Goal: Task Accomplishment & Management: Manage account settings

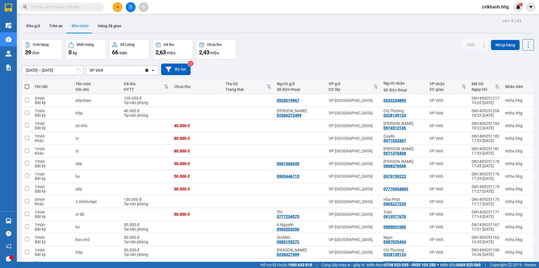
click at [69, 7] on input "text" at bounding box center [64, 7] width 66 height 6
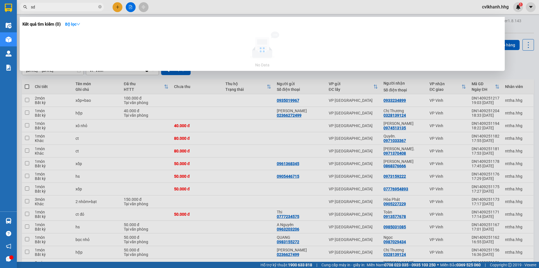
type input "s"
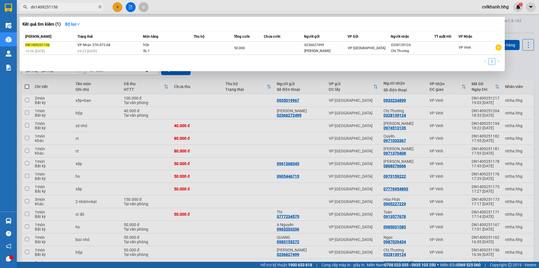
drag, startPoint x: 68, startPoint y: 6, endPoint x: 72, endPoint y: 5, distance: 4.1
click at [72, 5] on input "dn1409251156" at bounding box center [64, 7] width 66 height 6
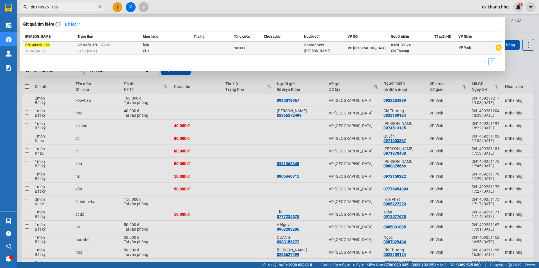
type input "dn1409251156"
click at [103, 44] on span "VP Nhận 37H-072.68" at bounding box center [94, 45] width 33 height 4
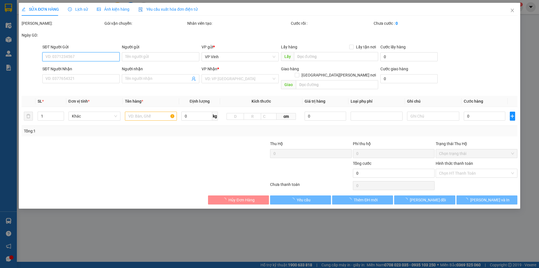
type input "0236627499"
type input "[PERSON_NAME]"
type input "0328139124"
type input "Chị Thương"
type input "50.000"
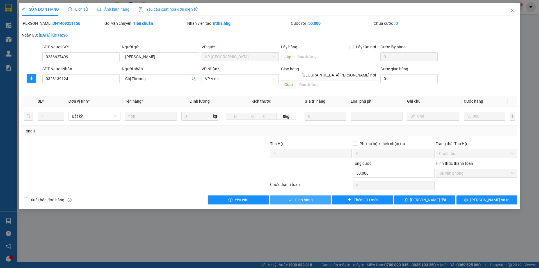
click at [299, 197] on span "Giao hàng" at bounding box center [304, 200] width 18 height 6
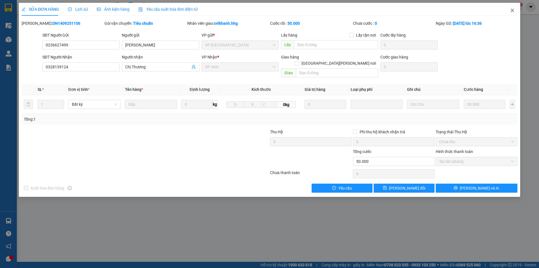
click at [511, 11] on icon "close" at bounding box center [512, 10] width 4 height 4
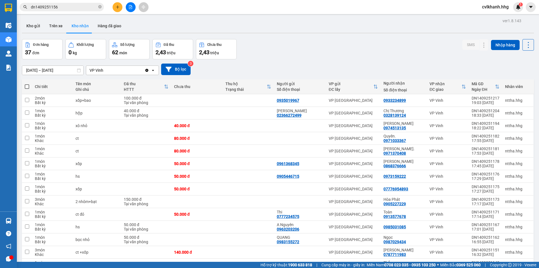
click at [72, 7] on input "dn1409251156" at bounding box center [64, 7] width 66 height 6
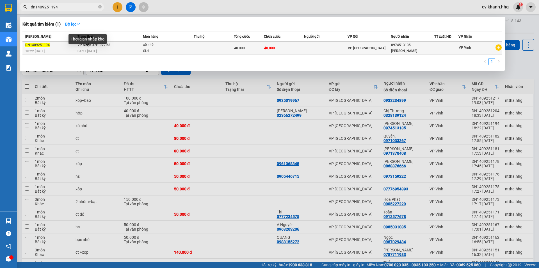
type input "dn1409251194"
click at [101, 48] on div "Thời gian nhập kho" at bounding box center [88, 40] width 38 height 13
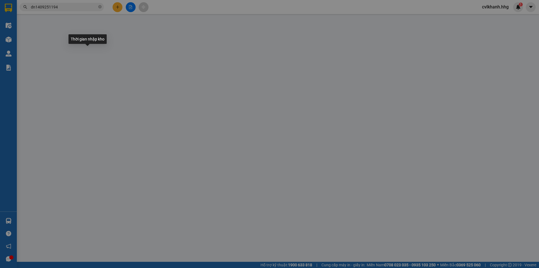
type input "0974513135"
type input "Anh Tùng"
type input "40.000"
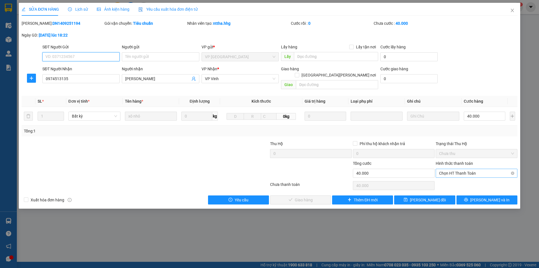
click at [455, 169] on span "Chọn HT Thanh Toán" at bounding box center [476, 173] width 75 height 8
click at [454, 176] on div "Tại văn phòng" at bounding box center [476, 178] width 75 height 6
type input "0"
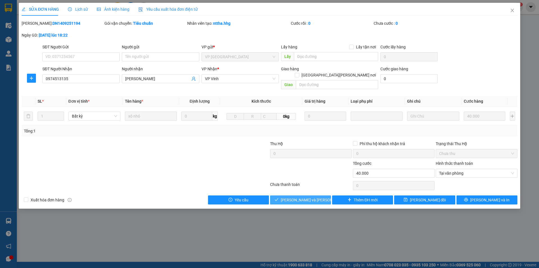
click at [297, 197] on span "[PERSON_NAME] và Giao hàng" at bounding box center [319, 200] width 76 height 6
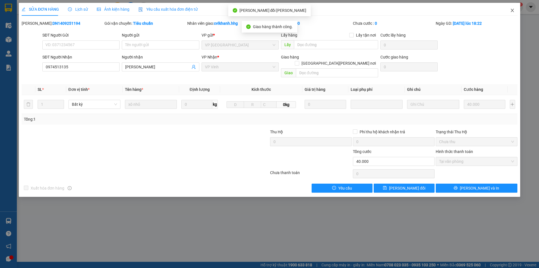
click at [511, 11] on icon "close" at bounding box center [512, 10] width 4 height 4
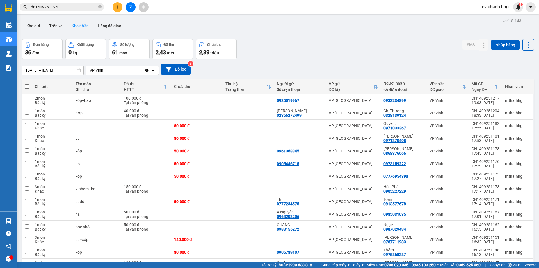
click at [66, 5] on input "dn1409251194" at bounding box center [64, 7] width 66 height 6
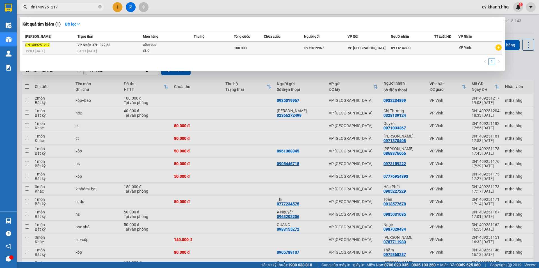
type input "dn1409251217"
click at [104, 45] on span "VP Nhận 37H-072.68" at bounding box center [94, 45] width 33 height 4
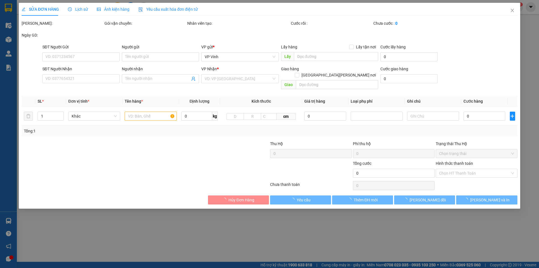
type input "0935019967"
type input "0933234899"
type input "100.000"
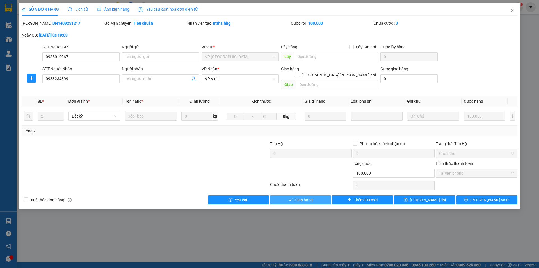
click at [312, 197] on span "Giao hàng" at bounding box center [304, 200] width 18 height 6
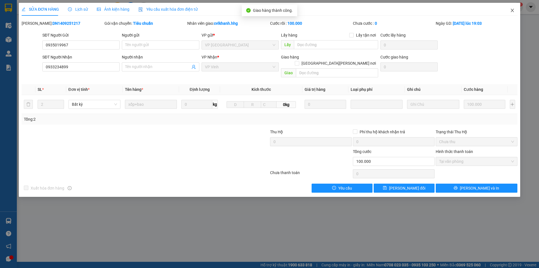
click at [511, 11] on icon "close" at bounding box center [512, 10] width 4 height 4
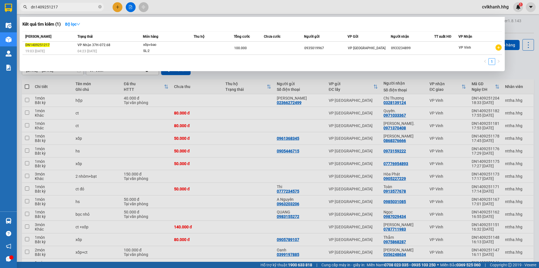
click at [78, 6] on input "dn1409251217" at bounding box center [64, 7] width 66 height 6
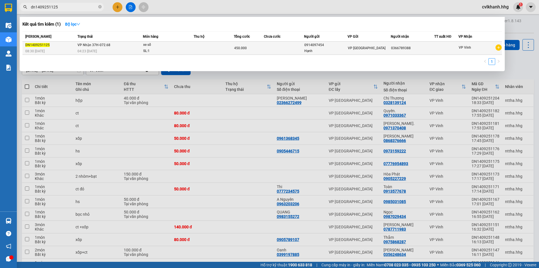
type input "dn1409251125"
click at [125, 51] on div "04:23 [DATE]" at bounding box center [110, 51] width 65 height 6
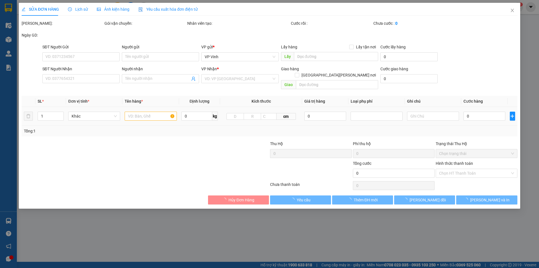
type input "0914097454"
type input "Hạnh"
type input "0366789388"
type input "450.000"
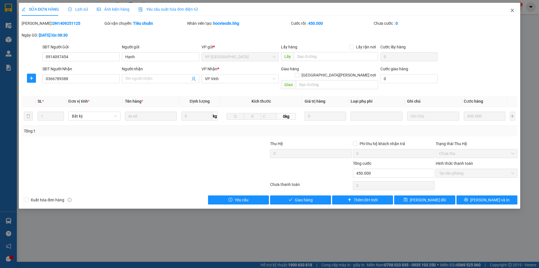
click at [512, 12] on icon "close" at bounding box center [512, 10] width 3 height 3
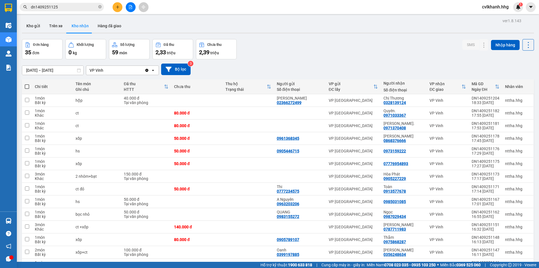
click at [67, 6] on input "dn1409251125" at bounding box center [64, 7] width 66 height 6
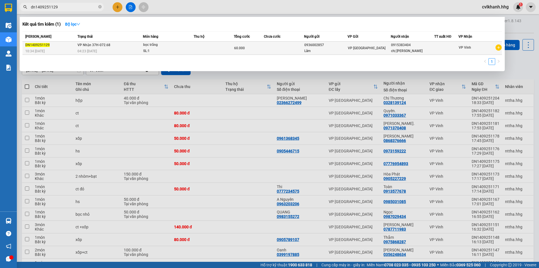
type input "dn1409251129"
click at [123, 49] on div "04:23 [DATE]" at bounding box center [110, 51] width 65 height 6
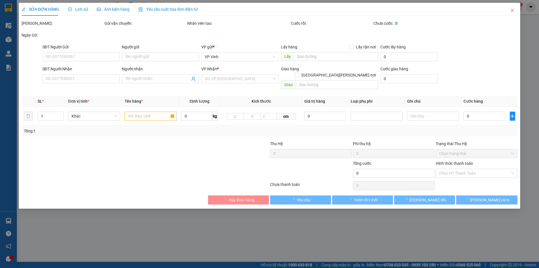
type input "0936002857"
type input "Lâm"
type input "0915383404"
type input "chị Lan"
type input "60.000"
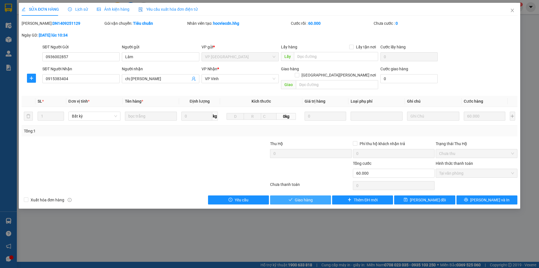
click at [306, 197] on span "Giao hàng" at bounding box center [304, 200] width 18 height 6
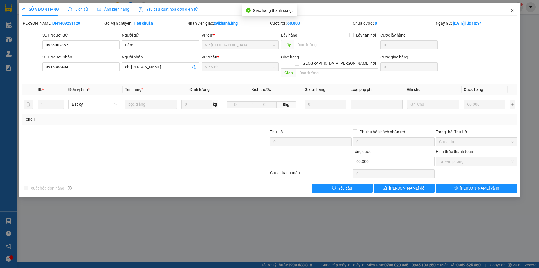
click at [512, 12] on icon "close" at bounding box center [512, 10] width 4 height 4
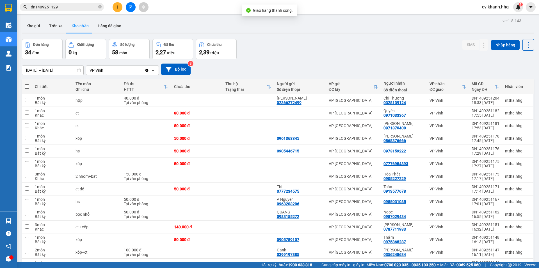
click at [67, 8] on input "dn1409251129" at bounding box center [64, 7] width 66 height 6
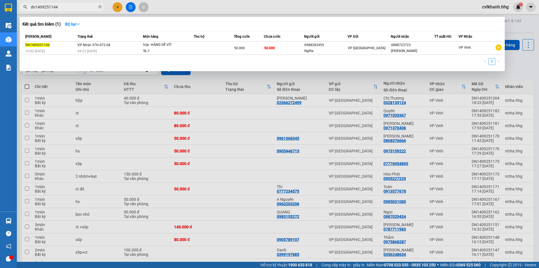
type input "dn1409251144"
click at [139, 51] on div "04:23 [DATE]" at bounding box center [110, 51] width 65 height 6
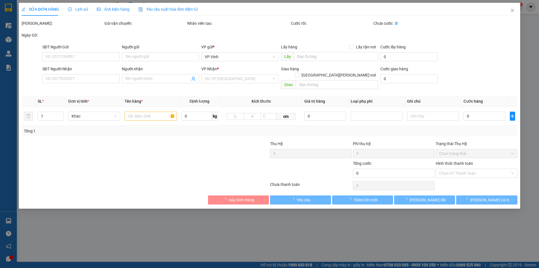
type input "0988283459"
type input "Nghĩa"
type input "0888723723"
type input "Đức Văn"
type input "50.000"
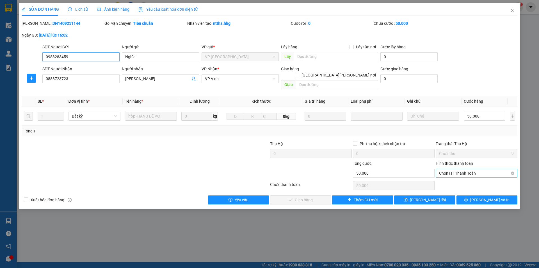
click at [456, 169] on span "Chọn HT Thanh Toán" at bounding box center [476, 173] width 75 height 8
click at [470, 178] on div "Tại văn phòng" at bounding box center [476, 178] width 75 height 6
type input "0"
click at [307, 197] on span "[PERSON_NAME] và Giao hàng" at bounding box center [319, 200] width 76 height 6
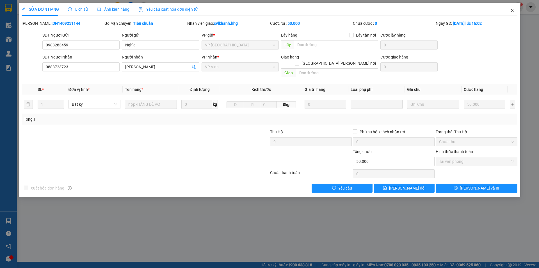
click at [511, 11] on icon "close" at bounding box center [512, 10] width 4 height 4
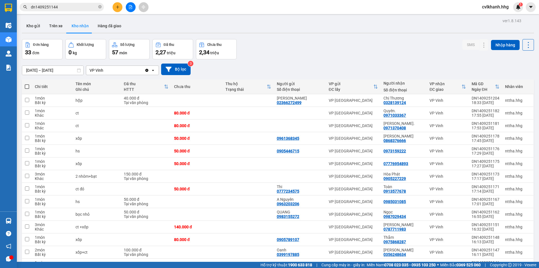
click at [70, 11] on span "dn1409251144" at bounding box center [62, 7] width 84 height 8
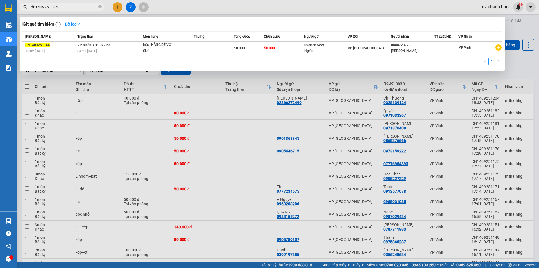
click at [70, 9] on input "dn1409251144" at bounding box center [64, 7] width 66 height 6
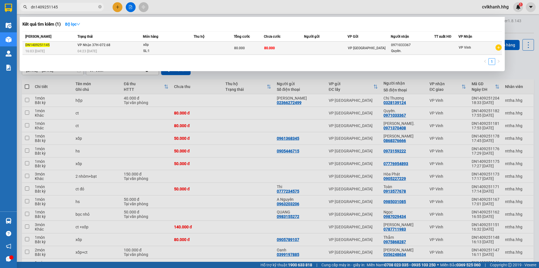
type input "dn1409251145"
click at [96, 43] on span "VP Nhận 37H-072.68" at bounding box center [94, 45] width 33 height 4
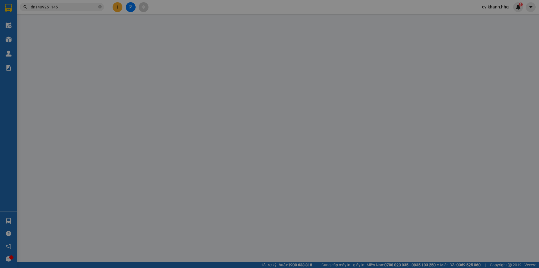
type input "0971033367"
type input "Quyên."
type input "80.000"
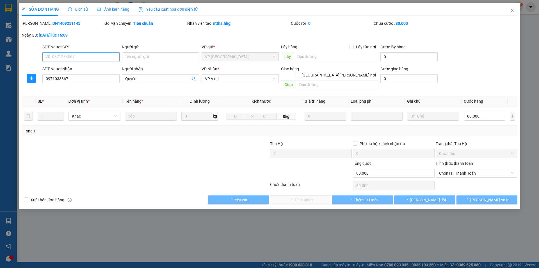
drag, startPoint x: 449, startPoint y: 167, endPoint x: 441, endPoint y: 172, distance: 9.1
click at [449, 169] on span "Chọn HT Thanh Toán" at bounding box center [476, 173] width 75 height 8
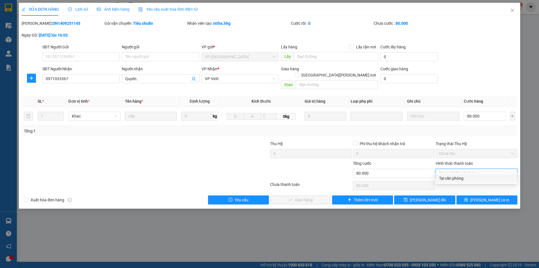
click at [446, 179] on div "Tại văn phòng" at bounding box center [476, 178] width 75 height 6
type input "0"
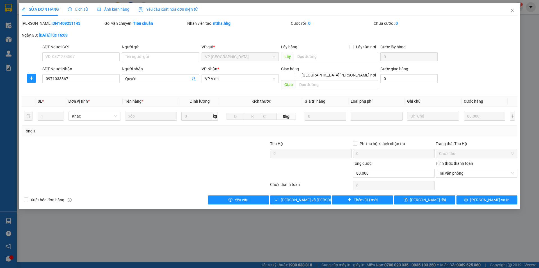
click at [306, 198] on div "SỬA ĐƠN HÀNG Lịch sử Ảnh kiện hàng Yêu cầu xuất hóa đơn điện tử Total Paid Fee …" at bounding box center [270, 106] width 502 height 206
click at [306, 197] on span "[PERSON_NAME] và Giao hàng" at bounding box center [319, 200] width 76 height 6
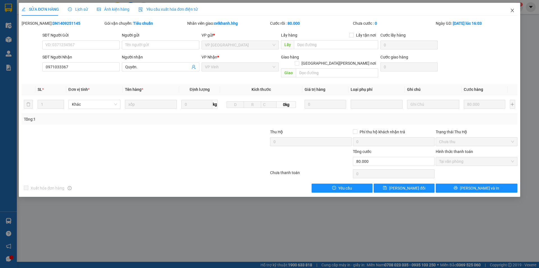
click at [513, 10] on icon "close" at bounding box center [512, 10] width 3 height 3
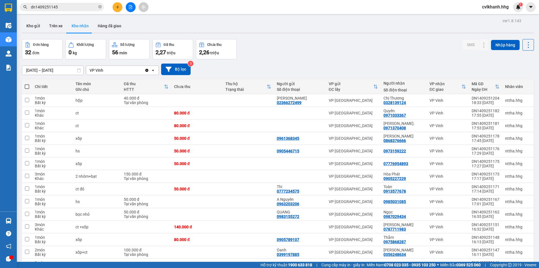
click at [65, 8] on input "dn1409251145" at bounding box center [64, 7] width 66 height 6
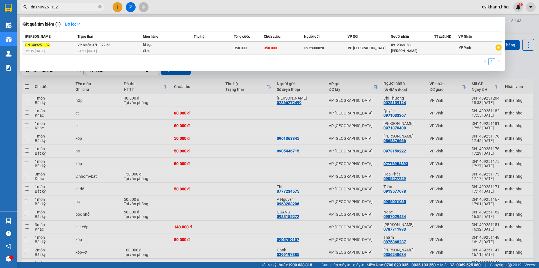
type input "dn1409251132"
click at [108, 45] on span "VP Nhận 37H-072.68" at bounding box center [94, 45] width 33 height 4
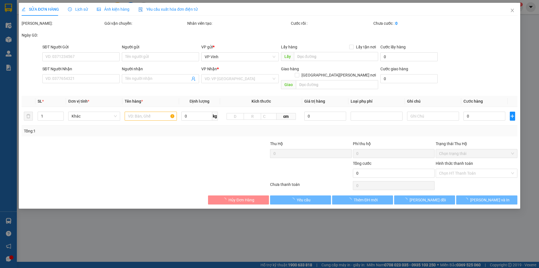
type input "0932600020"
type input "0912368183"
type input "Anh Hà"
type input "350.000"
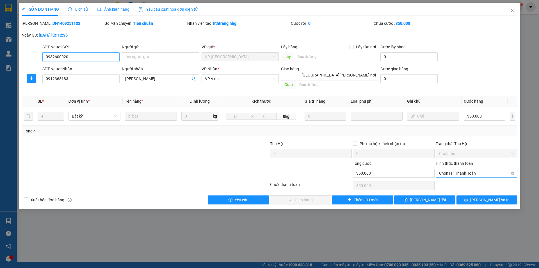
click at [460, 169] on span "Chọn HT Thanh Toán" at bounding box center [476, 173] width 75 height 8
click at [453, 175] on div "Tại văn phòng" at bounding box center [476, 178] width 75 height 6
type input "0"
click at [316, 197] on span "[PERSON_NAME] và Giao hàng" at bounding box center [319, 200] width 76 height 6
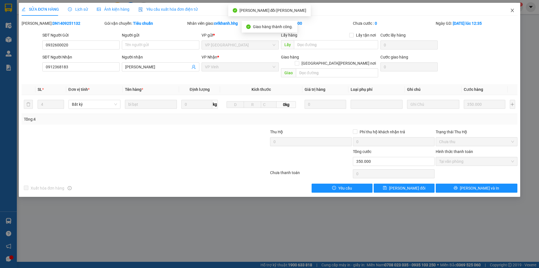
click at [512, 11] on icon "close" at bounding box center [512, 10] width 3 height 3
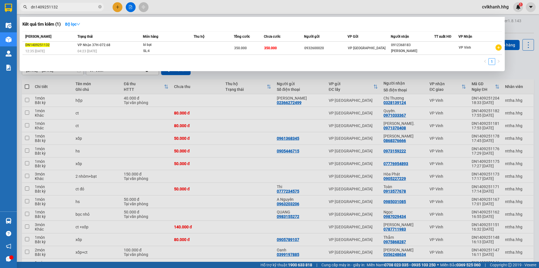
click at [68, 11] on span "dn1409251132" at bounding box center [62, 7] width 84 height 8
click at [69, 10] on span "dn1409251132" at bounding box center [62, 7] width 84 height 8
click at [69, 8] on input "dn1409251132" at bounding box center [64, 7] width 66 height 6
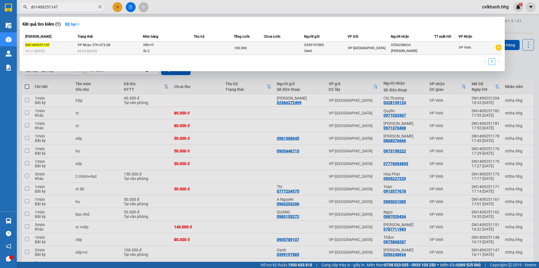
type input "dn1409251147"
click at [125, 42] on td "VP Nhận 37H-072.68 04:23 [DATE]" at bounding box center [109, 48] width 67 height 13
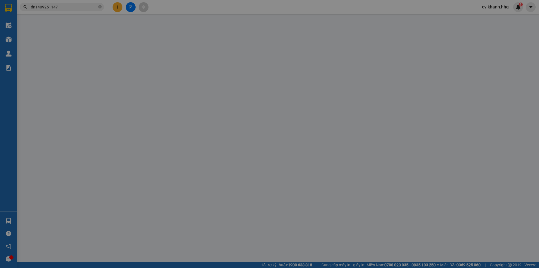
type input "0399197885"
type input "Oanh"
type input "0356248634"
type input "Bác Minh"
type input "100.000"
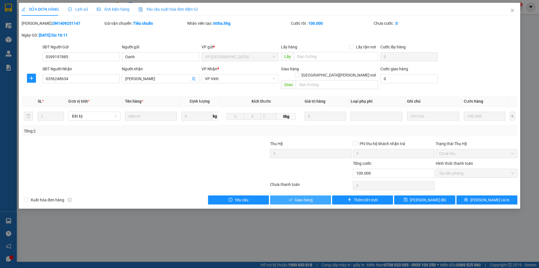
click at [307, 197] on span "Giao hàng" at bounding box center [304, 200] width 18 height 6
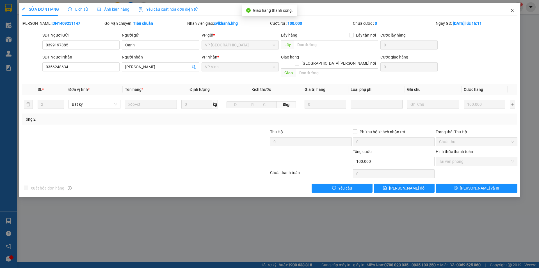
click at [516, 11] on span "Close" at bounding box center [513, 11] width 16 height 16
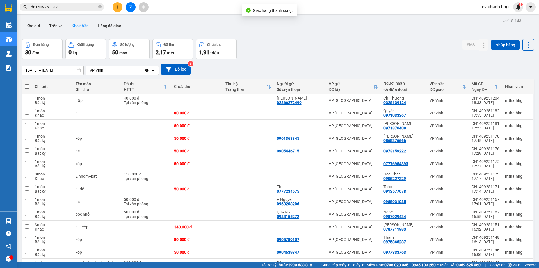
click at [71, 5] on input "dn1409251147" at bounding box center [64, 7] width 66 height 6
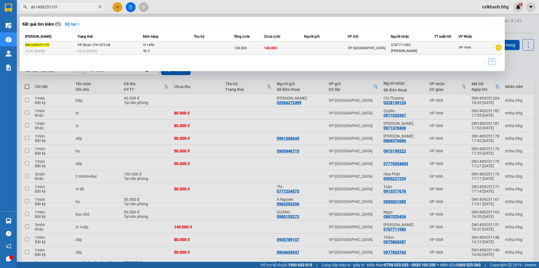
type input "dn1409251151"
click at [135, 52] on div "04:23 [DATE]" at bounding box center [110, 51] width 65 height 6
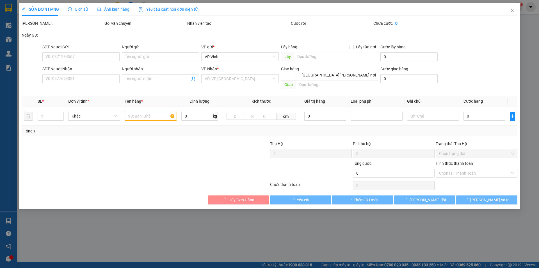
type input "0787711983"
type input "Anh Tấn"
type input "140.000"
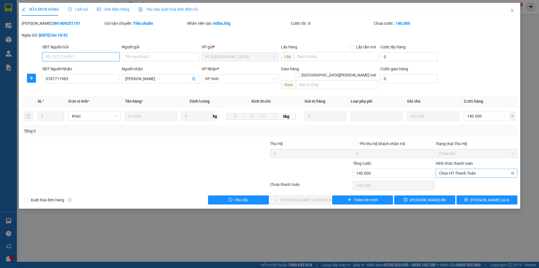
click at [474, 169] on span "Chọn HT Thanh Toán" at bounding box center [476, 173] width 75 height 8
click at [461, 174] on div "Tại văn phòng" at bounding box center [477, 178] width 82 height 9
type input "0"
click at [305, 197] on span "[PERSON_NAME] và Giao hàng" at bounding box center [319, 200] width 76 height 6
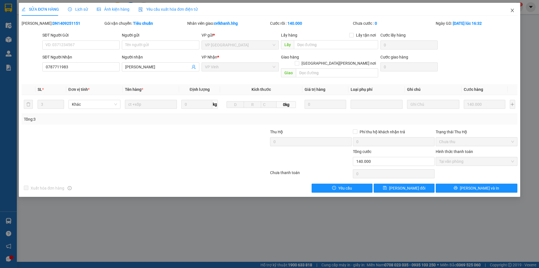
click at [513, 9] on icon "close" at bounding box center [512, 10] width 4 height 4
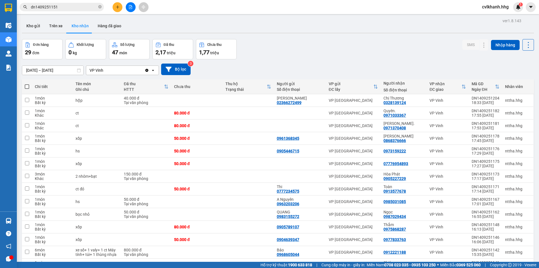
click at [65, 7] on input "dn1409251151" at bounding box center [64, 7] width 66 height 6
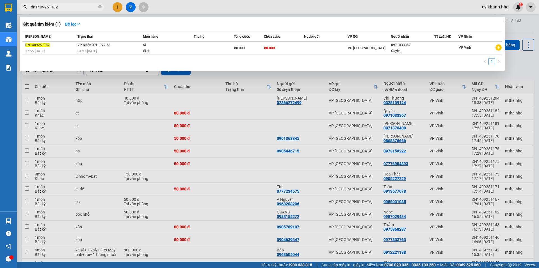
type input "dn1409251182"
drag, startPoint x: 140, startPoint y: 59, endPoint x: 143, endPoint y: 56, distance: 3.6
click at [140, 59] on div "1" at bounding box center [262, 63] width 480 height 10
click at [145, 55] on div "Mã ĐH Trạng thái Món hàng Thu hộ Tổng cước Chưa cước Người gửi VP Gửi Người nhậ…" at bounding box center [262, 49] width 480 height 37
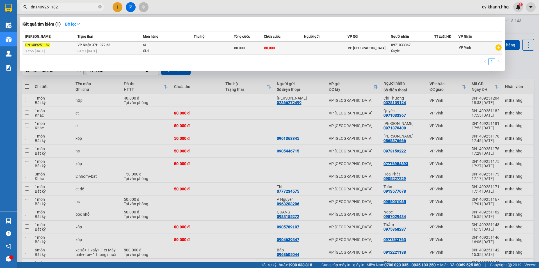
click at [158, 53] on div "SL: 1" at bounding box center [164, 51] width 42 height 6
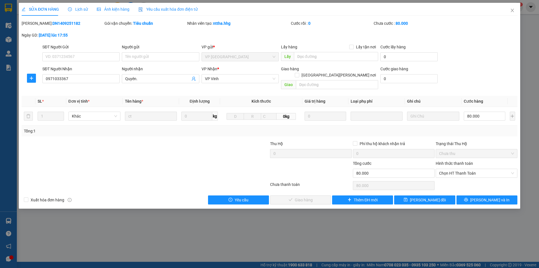
click at [460, 160] on div "Hình thức thanh toán" at bounding box center [477, 164] width 82 height 8
click at [458, 162] on div "Hình thức thanh toán" at bounding box center [477, 164] width 82 height 8
click at [456, 169] on span "Chọn HT Thanh Toán" at bounding box center [476, 173] width 75 height 8
click at [457, 180] on div "Tại văn phòng" at bounding box center [476, 178] width 75 height 6
type input "0"
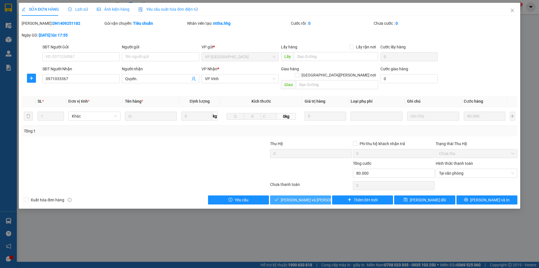
click at [299, 197] on span "[PERSON_NAME] và Giao hàng" at bounding box center [319, 200] width 76 height 6
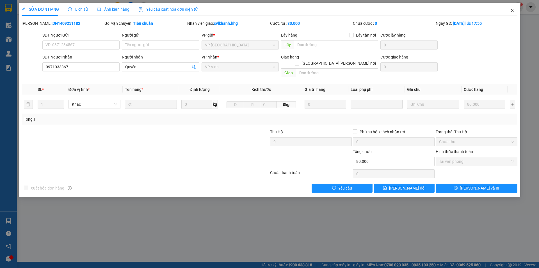
click at [513, 12] on icon "close" at bounding box center [512, 10] width 4 height 4
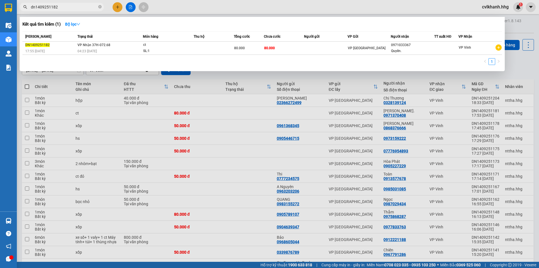
click at [67, 7] on input "dn1409251182" at bounding box center [64, 7] width 66 height 6
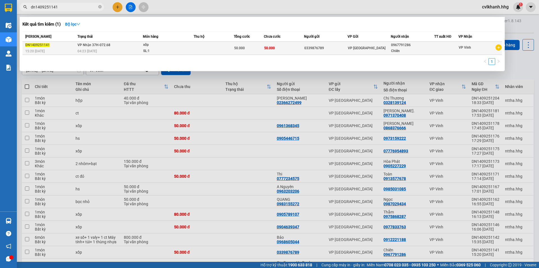
type input "dn1409251141"
click at [123, 49] on div "04:23 [DATE]" at bounding box center [110, 51] width 65 height 6
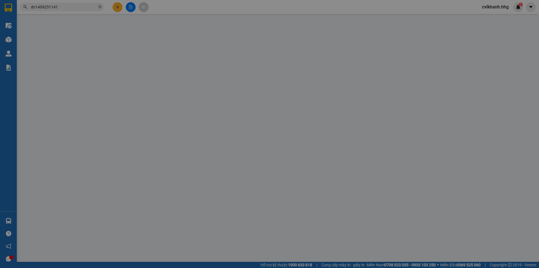
type input "0339876789"
type input "0967791286"
type input "Chiên"
type input "50.000"
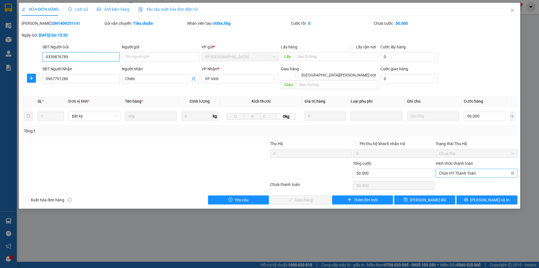
click at [460, 169] on span "Chọn HT Thanh Toán" at bounding box center [476, 173] width 75 height 8
click at [454, 179] on div "Tại văn phòng" at bounding box center [476, 178] width 75 height 6
type input "0"
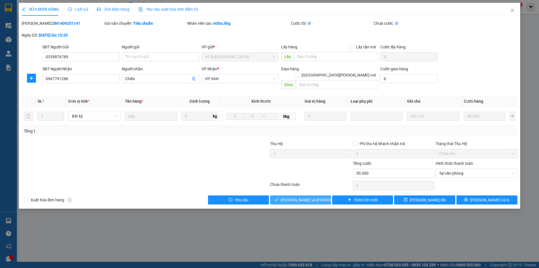
click at [311, 197] on span "[PERSON_NAME] và Giao hàng" at bounding box center [319, 200] width 76 height 6
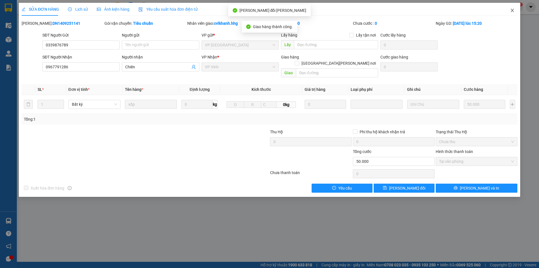
click at [511, 10] on icon "close" at bounding box center [512, 10] width 4 height 4
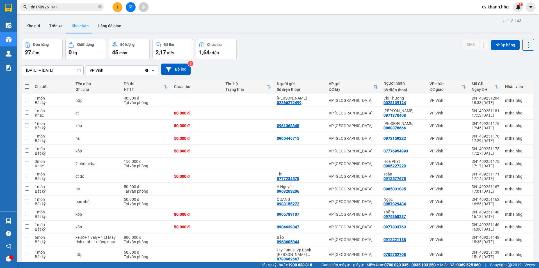
click at [68, 4] on span "dn1409251141" at bounding box center [62, 7] width 84 height 8
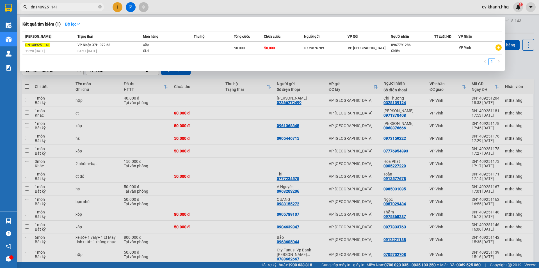
click at [67, 7] on input "dn1409251141" at bounding box center [64, 7] width 66 height 6
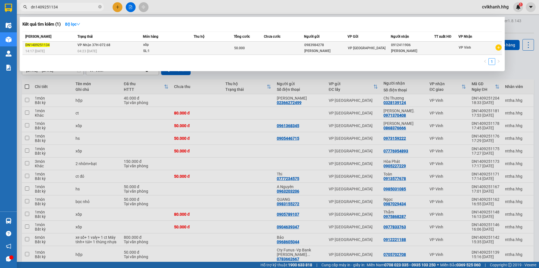
type input "dn1409251134"
click at [100, 51] on div "04:23 [DATE]" at bounding box center [110, 51] width 65 height 6
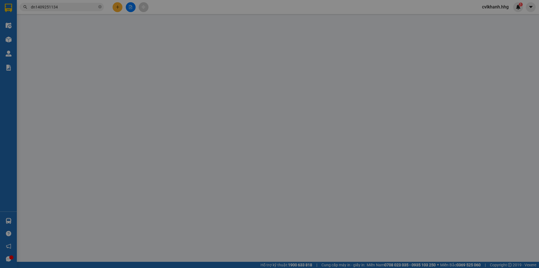
type input "0983984278"
type input "Nguyễn Đình Đoán"
type input "0912411906"
type input "Nguyễn Đức Hợi"
type input "50.000"
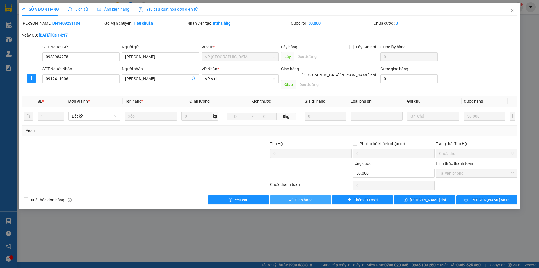
click at [302, 197] on span "Giao hàng" at bounding box center [304, 200] width 18 height 6
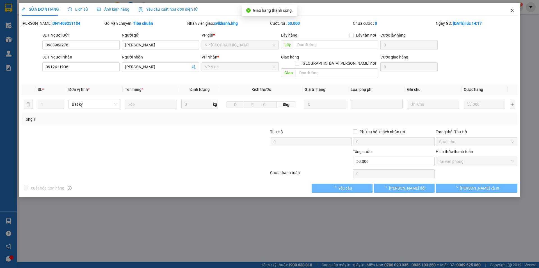
click at [514, 9] on icon "close" at bounding box center [512, 10] width 4 height 4
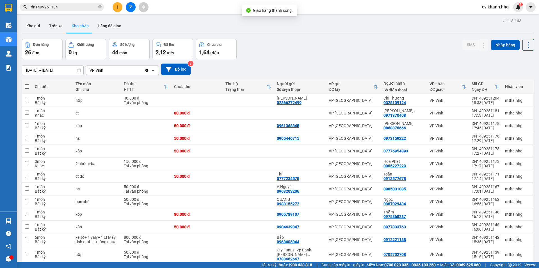
click at [71, 6] on input "dn1409251134" at bounding box center [64, 7] width 66 height 6
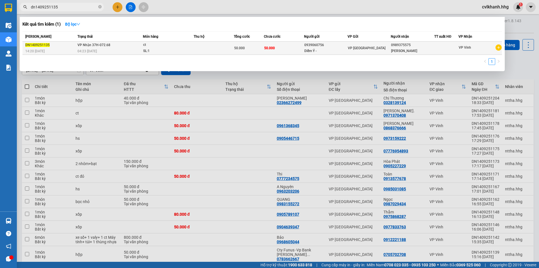
type input "dn1409251135"
click at [118, 46] on td "VP Nhận 37H-072.68 04:23 [DATE]" at bounding box center [109, 48] width 67 height 13
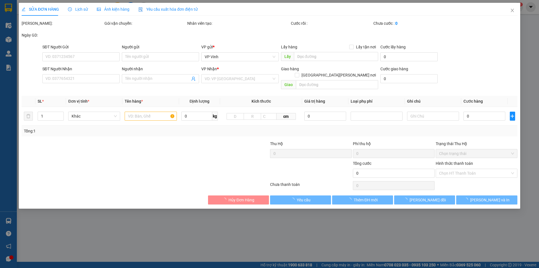
type input "0939060756"
type input "Diễm Ý -"
type input "0989375575"
type input "Phương Như"
type input "50.000"
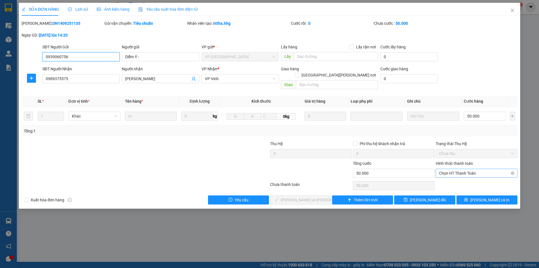
click at [467, 169] on span "Chọn HT Thanh Toán" at bounding box center [476, 173] width 75 height 8
click at [450, 179] on div "Tại văn phòng" at bounding box center [476, 178] width 75 height 6
type input "0"
click at [306, 197] on span "[PERSON_NAME] và Giao hàng" at bounding box center [319, 200] width 76 height 6
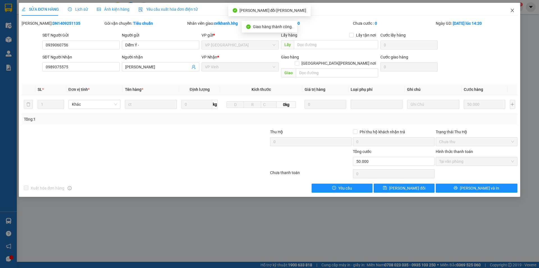
click at [511, 12] on icon "close" at bounding box center [512, 10] width 4 height 4
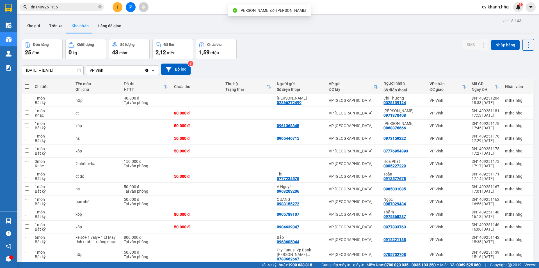
click at [63, 10] on input "dn1409251135" at bounding box center [64, 7] width 66 height 6
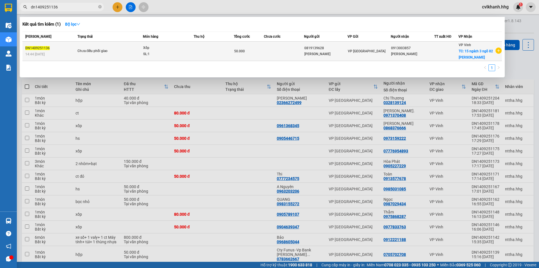
type input "dn1409251136"
click at [185, 60] on td "Xốp SL: 1" at bounding box center [168, 51] width 51 height 19
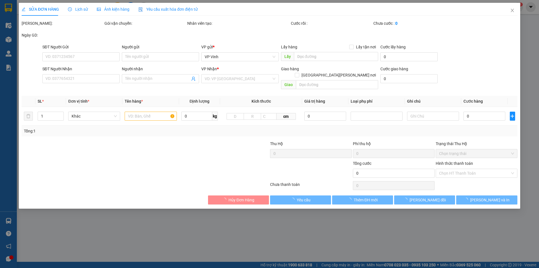
type input "0819139628"
type input "chị Vinh"
type input "0913003857"
type input "chị Vinh"
checkbox input "true"
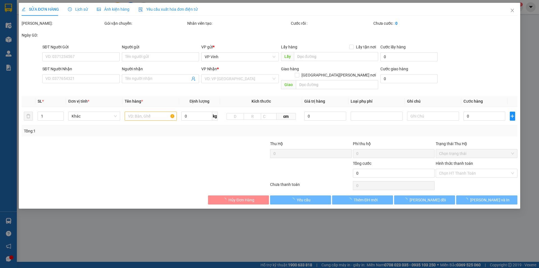
type input "15 ngách 3 ngõ 82 Nguyễn Thái Học - CHƯA TÍNH SHIP"
type input "50.000"
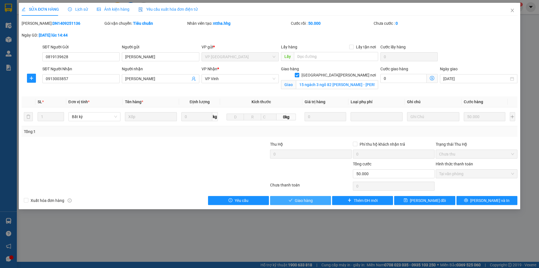
click at [293, 200] on button "Giao hàng" at bounding box center [300, 200] width 61 height 9
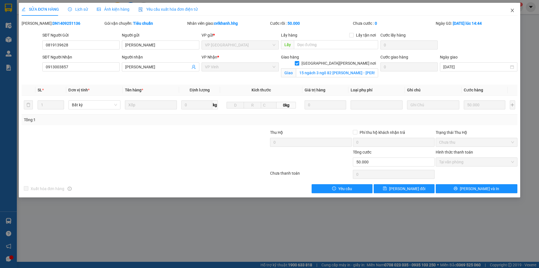
click at [512, 12] on icon "close" at bounding box center [512, 10] width 4 height 4
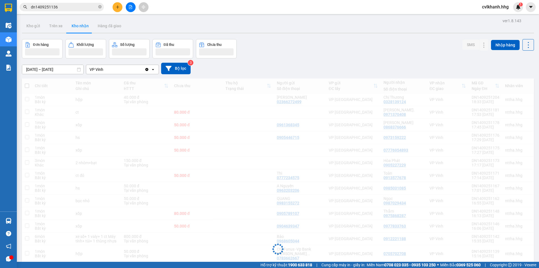
click at [62, 9] on input "dn1409251136" at bounding box center [64, 7] width 66 height 6
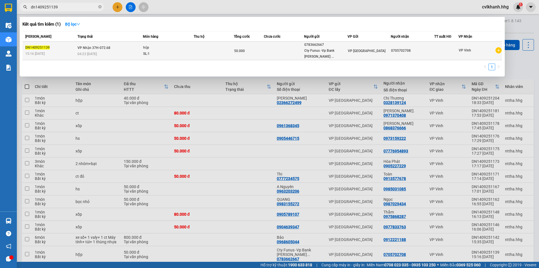
type input "dn1409251139"
click at [145, 45] on div "hộp" at bounding box center [164, 48] width 42 height 6
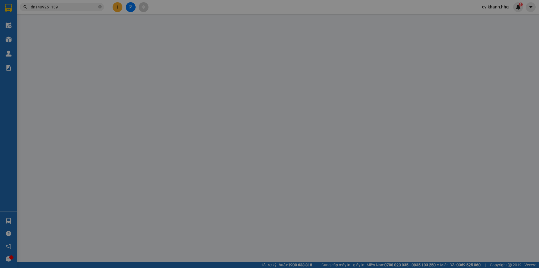
type input "0783662667"
type input "Cty Funus -Vp Bank Nguyễn Duy Mẫn 0788672673"
type input "0705702708"
type input "50.000"
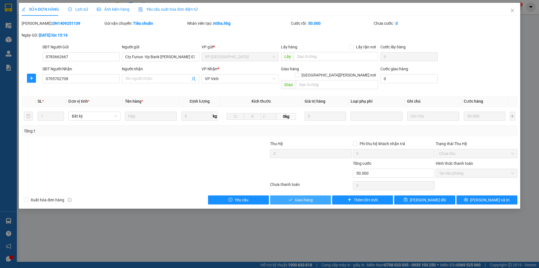
click at [302, 197] on span "Giao hàng" at bounding box center [304, 200] width 18 height 6
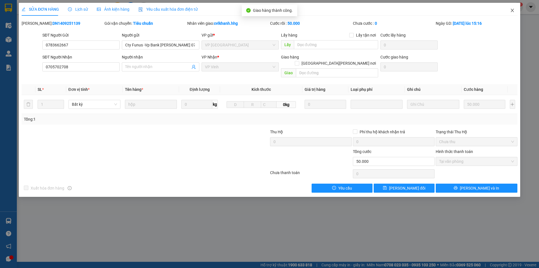
click at [509, 10] on span "Close" at bounding box center [513, 11] width 16 height 16
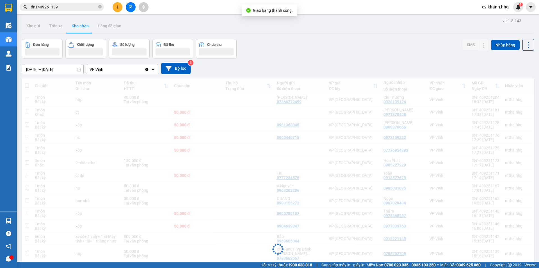
click at [513, 9] on span "cvlkhanh.hhg" at bounding box center [496, 6] width 36 height 7
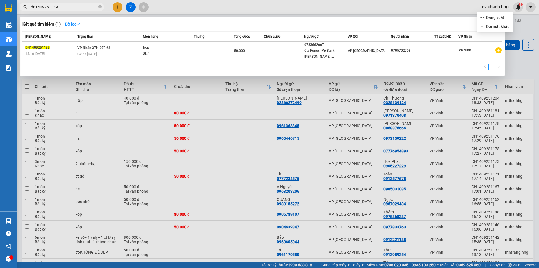
click at [72, 5] on input "dn1409251139" at bounding box center [64, 7] width 66 height 6
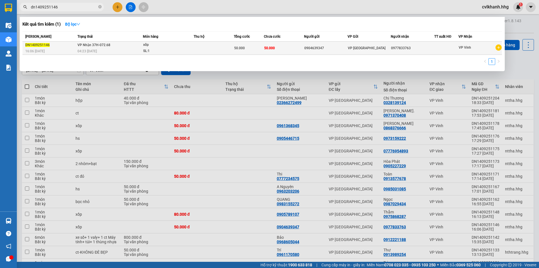
type input "dn1409251146"
click at [102, 46] on span "VP Nhận 37H-072.68" at bounding box center [94, 45] width 33 height 4
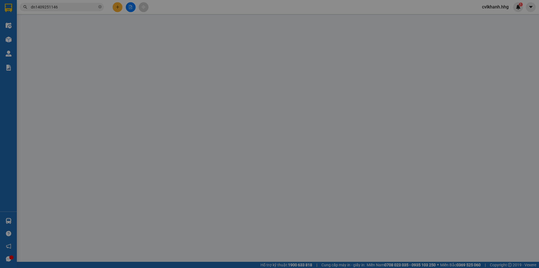
type input "0904639347"
type input "0977833763"
type input "50.000"
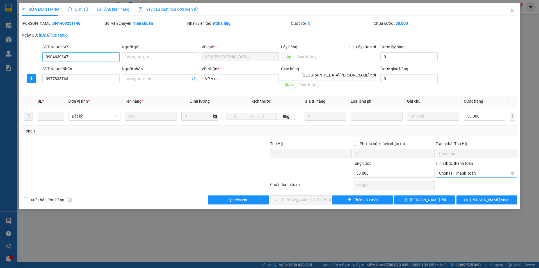
click at [472, 169] on span "Chọn HT Thanh Toán" at bounding box center [476, 173] width 75 height 8
click at [445, 177] on div "Tại văn phòng" at bounding box center [476, 178] width 75 height 6
type input "0"
click at [305, 197] on span "[PERSON_NAME] và Giao hàng" at bounding box center [319, 200] width 76 height 6
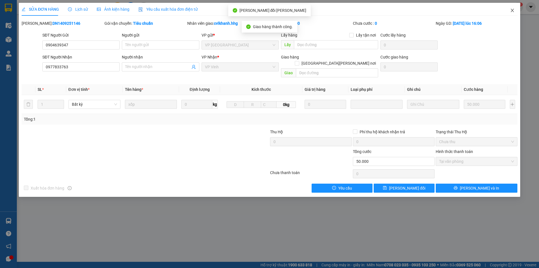
click at [513, 8] on span "Close" at bounding box center [513, 11] width 16 height 16
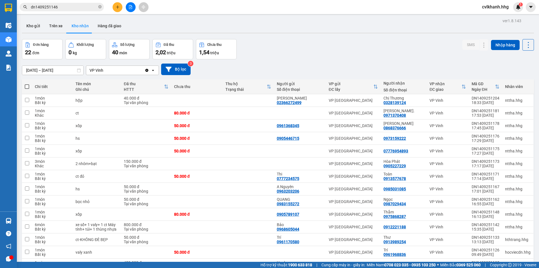
click at [72, 8] on input "dn1409251146" at bounding box center [64, 7] width 66 height 6
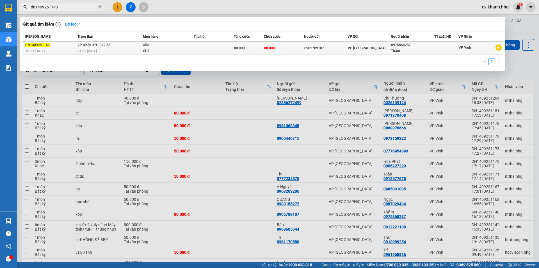
type input "dn1409251148"
click at [117, 52] on div "04:23 [DATE]" at bounding box center [110, 51] width 65 height 6
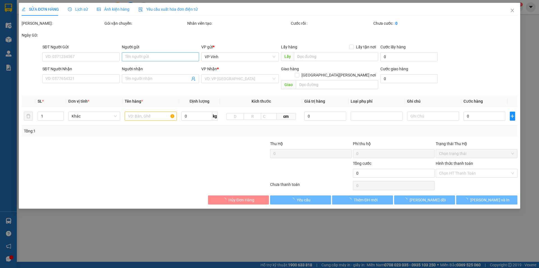
type input "0905789107"
type input "0975868287"
type input "Thắm"
type input "80.000"
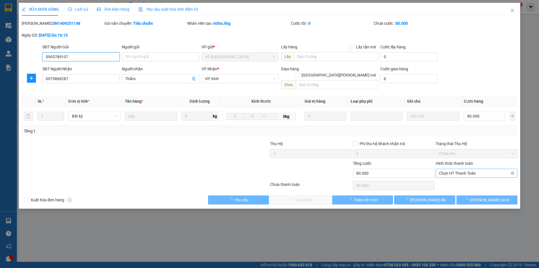
click at [473, 169] on span "Chọn HT Thanh Toán" at bounding box center [476, 173] width 75 height 8
click at [444, 178] on div "Tại văn phòng" at bounding box center [476, 178] width 75 height 6
type input "0"
click at [310, 197] on span "[PERSON_NAME] và Giao hàng" at bounding box center [319, 200] width 76 height 6
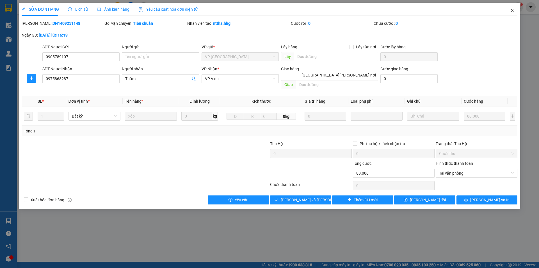
click at [512, 11] on icon "close" at bounding box center [512, 10] width 4 height 4
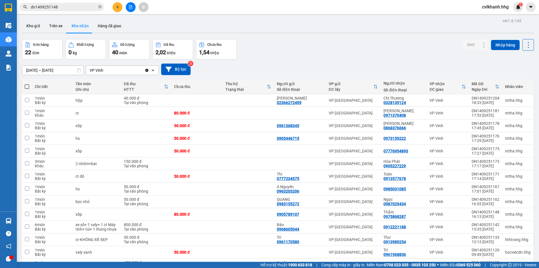
click at [74, 8] on input "dn1409251148" at bounding box center [64, 7] width 66 height 6
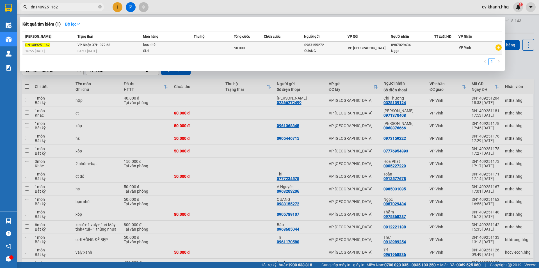
click at [94, 52] on span "04:23 [DATE]" at bounding box center [87, 51] width 19 height 4
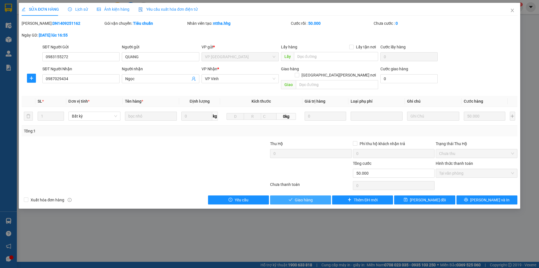
click at [292, 197] on button "Giao hàng" at bounding box center [300, 199] width 61 height 9
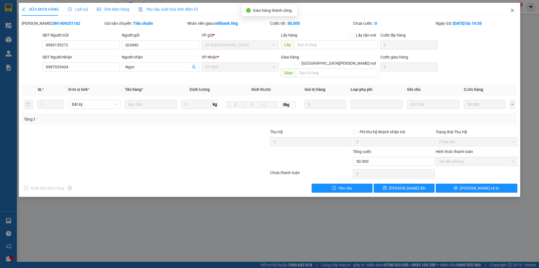
click at [510, 7] on span "Close" at bounding box center [513, 11] width 16 height 16
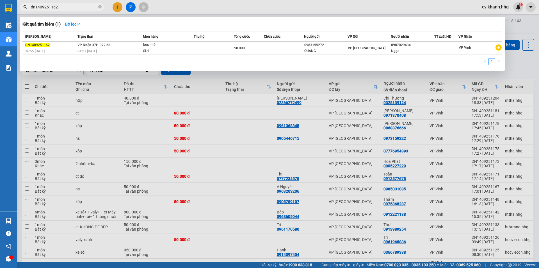
click at [66, 8] on input "dn1409251162" at bounding box center [64, 7] width 66 height 6
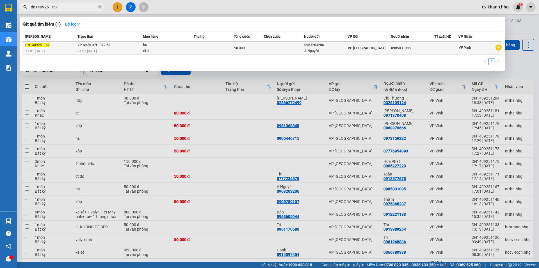
click at [141, 48] on div "04:23 [DATE]" at bounding box center [110, 51] width 65 height 6
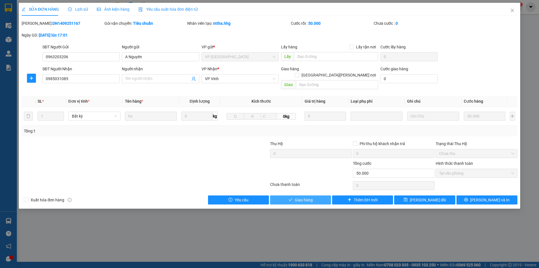
click at [301, 197] on span "Giao hàng" at bounding box center [304, 200] width 18 height 6
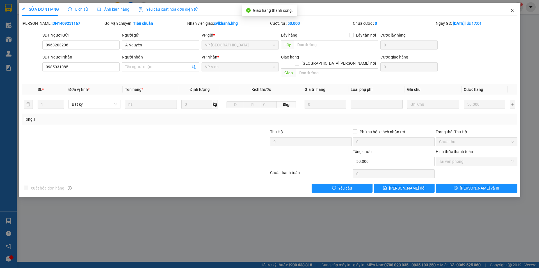
click at [513, 10] on icon "close" at bounding box center [512, 10] width 4 height 4
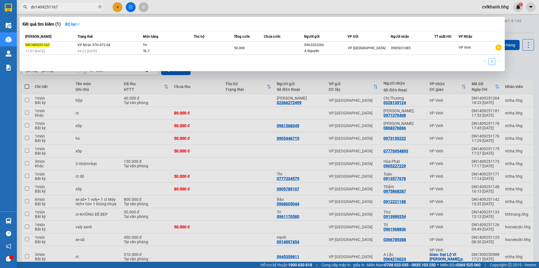
click at [69, 7] on input "dn1409251167" at bounding box center [64, 7] width 66 height 6
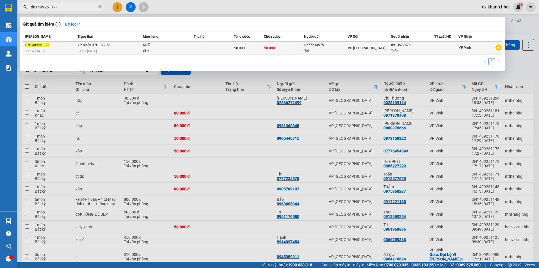
type input "dn1409251171"
click at [147, 53] on div "SL: 1" at bounding box center [164, 51] width 42 height 6
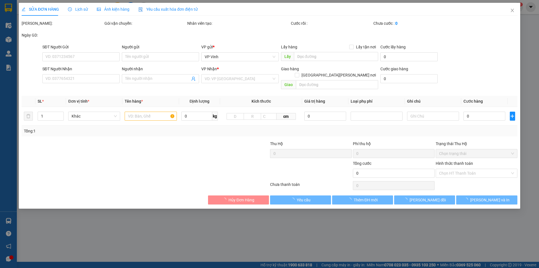
type input "0777234575"
type input "Thi"
type input "0913577678"
type input "Toàn"
type input "50.000"
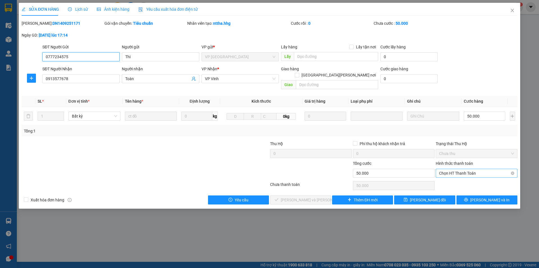
click at [456, 169] on span "Chọn HT Thanh Toán" at bounding box center [476, 173] width 75 height 8
click at [442, 178] on div "Tại văn phòng" at bounding box center [476, 178] width 75 height 6
type input "0"
click at [314, 197] on span "[PERSON_NAME] và Giao hàng" at bounding box center [319, 200] width 76 height 6
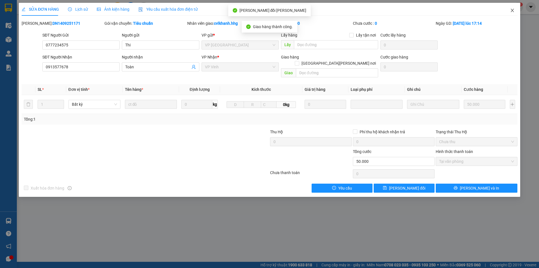
click at [513, 11] on icon "close" at bounding box center [512, 10] width 4 height 4
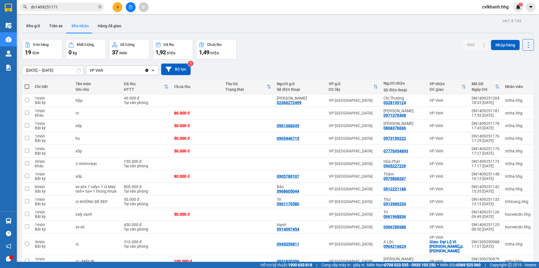
click at [65, 8] on input "dn1409251171" at bounding box center [64, 7] width 66 height 6
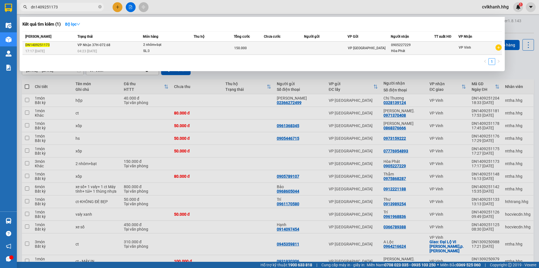
type input "dn1409251173"
click at [103, 51] on div "04:23 [DATE]" at bounding box center [110, 51] width 65 height 6
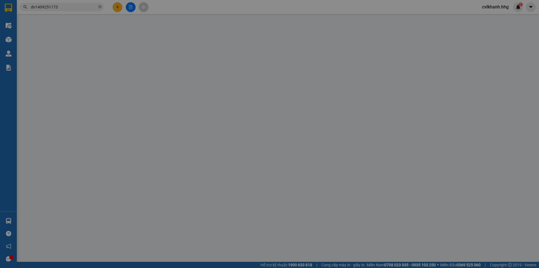
type input "0905227229"
type input "Hòa Phát"
type input "150.000"
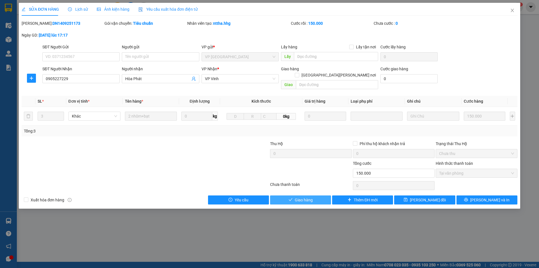
click at [295, 197] on span "Giao hàng" at bounding box center [304, 200] width 18 height 6
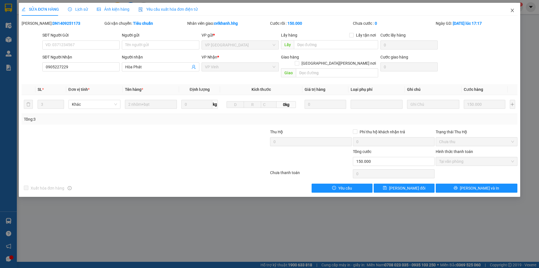
click at [511, 12] on icon "close" at bounding box center [512, 10] width 4 height 4
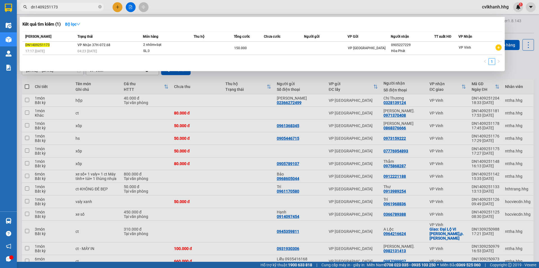
click at [63, 9] on input "dn1409251173" at bounding box center [64, 7] width 66 height 6
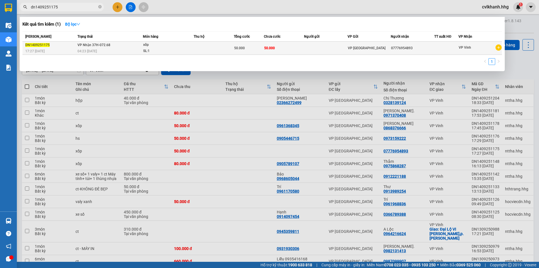
type input "dn1409251175"
click at [105, 46] on span "VP Nhận 37H-072.68" at bounding box center [94, 45] width 33 height 4
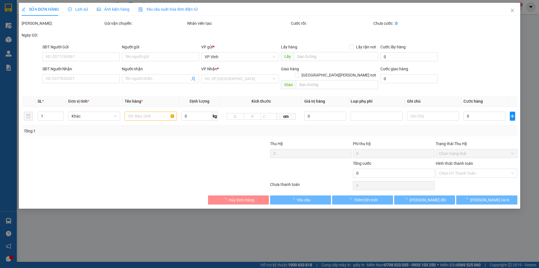
type input "07776954893"
type input "50.000"
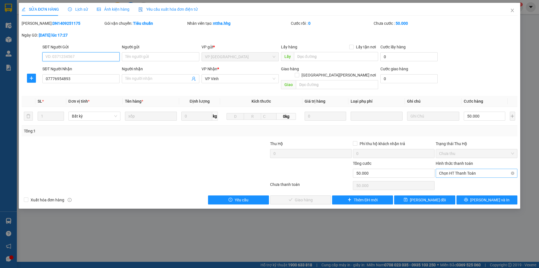
click at [451, 169] on span "Chọn HT Thanh Toán" at bounding box center [476, 173] width 75 height 8
click at [450, 176] on div "Tại văn phòng" at bounding box center [476, 178] width 75 height 6
type input "0"
click at [297, 197] on span "[PERSON_NAME] và Giao hàng" at bounding box center [319, 200] width 76 height 6
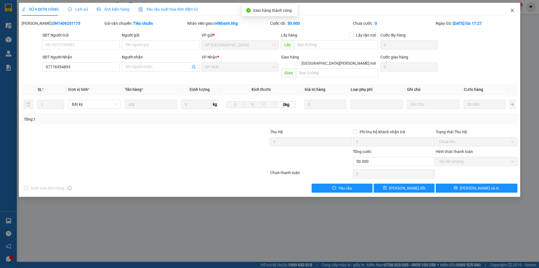
click at [515, 8] on span "Close" at bounding box center [513, 11] width 16 height 16
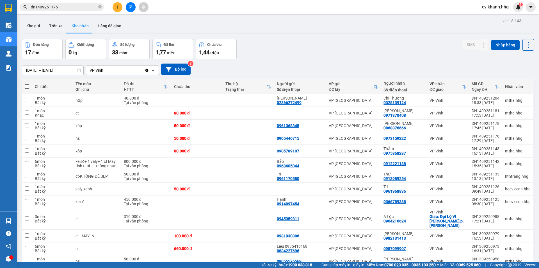
click at [54, 8] on input "dn1409251175" at bounding box center [64, 7] width 66 height 6
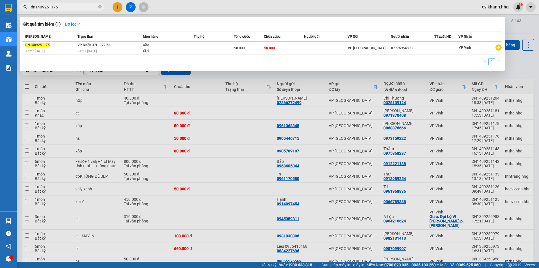
click at [58, 7] on input "dn1409251175" at bounding box center [64, 7] width 66 height 6
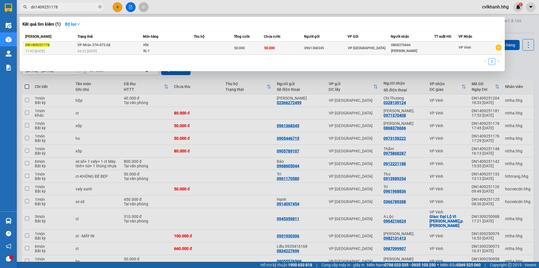
type input "dn1409251178"
click at [106, 47] on span "VP Nhận 37H-072.68" at bounding box center [94, 45] width 33 height 4
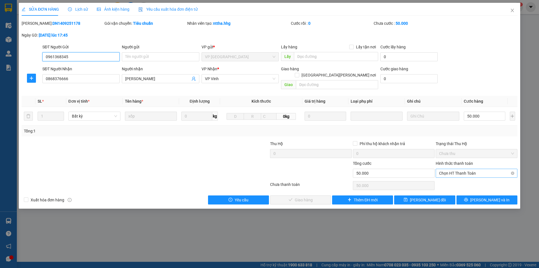
click at [451, 169] on span "Chọn HT Thanh Toán" at bounding box center [476, 173] width 75 height 8
click at [439, 176] on div "Tại văn phòng" at bounding box center [476, 178] width 75 height 6
type input "0"
click at [302, 197] on span "[PERSON_NAME] và Giao hàng" at bounding box center [319, 200] width 76 height 6
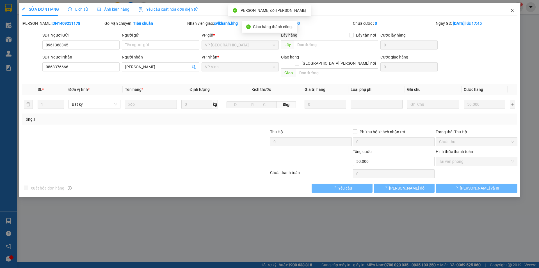
click at [512, 12] on icon "close" at bounding box center [512, 10] width 3 height 3
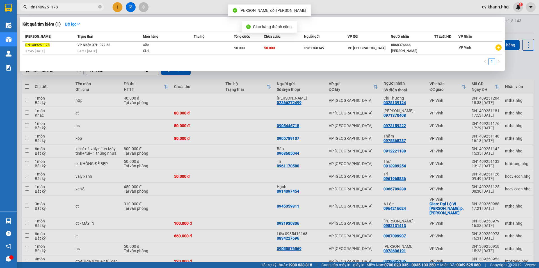
click at [65, 8] on input "dn1409251178" at bounding box center [64, 7] width 66 height 6
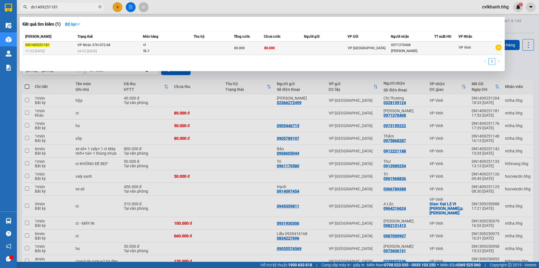
type input "dn1409251181"
click at [153, 46] on div "ct" at bounding box center [164, 45] width 42 height 6
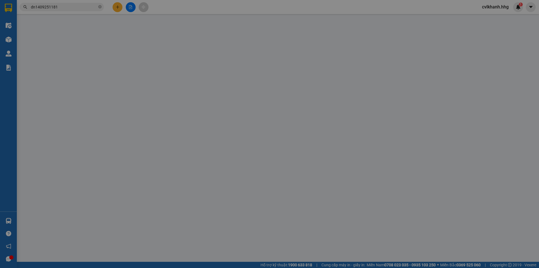
type input "0971370408"
type input "[PERSON_NAME]."
type input "80.000"
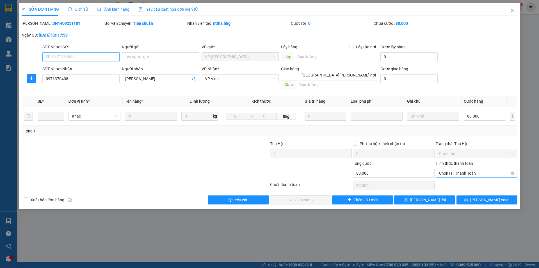
click at [460, 169] on span "Chọn HT Thanh Toán" at bounding box center [476, 173] width 75 height 8
click at [453, 175] on div "Tại văn phòng" at bounding box center [476, 178] width 75 height 6
type input "0"
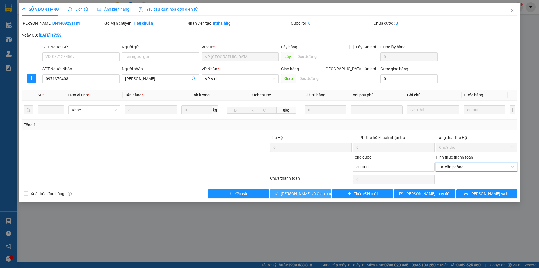
click at [310, 193] on span "[PERSON_NAME] và Giao hàng" at bounding box center [308, 193] width 54 height 6
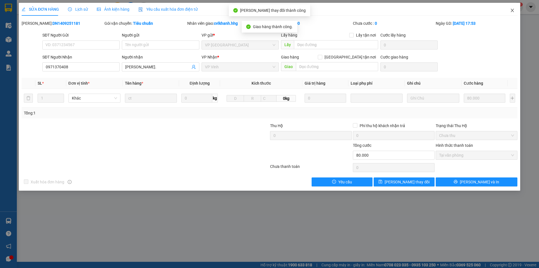
click at [514, 9] on icon "close" at bounding box center [512, 10] width 4 height 4
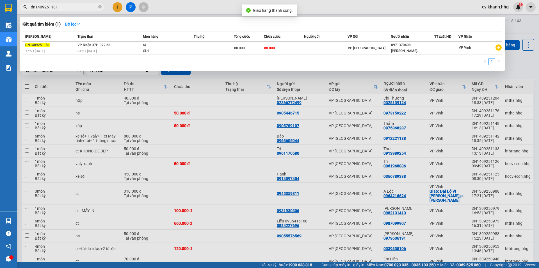
click at [75, 9] on input "dn1409251181" at bounding box center [64, 7] width 66 height 6
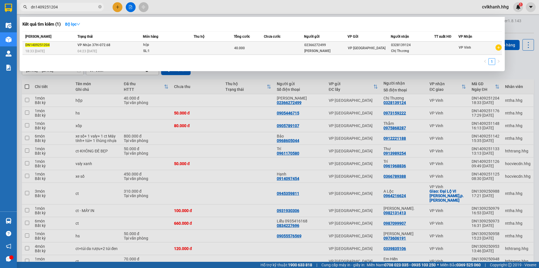
type input "dn1409251204"
click at [115, 44] on td "VP Nhận 37H-072.68 04:23 [DATE]" at bounding box center [109, 48] width 67 height 13
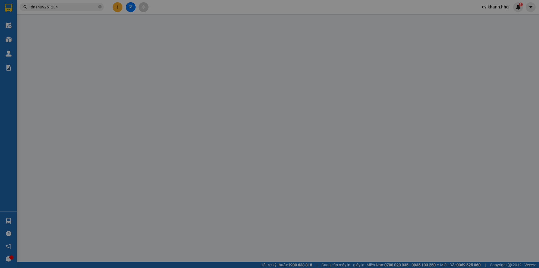
type input "02366272499"
type input "[PERSON_NAME]"
type input "0328139124"
type input "Chị Thương"
type input "40.000"
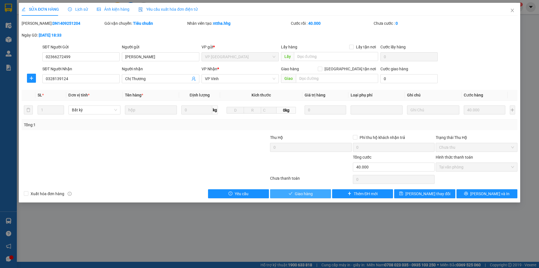
click at [305, 194] on span "Giao hàng" at bounding box center [304, 193] width 18 height 6
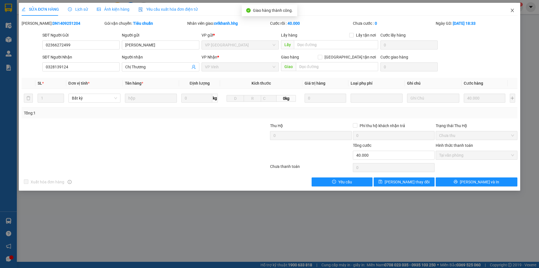
click at [513, 8] on span "Close" at bounding box center [513, 11] width 16 height 16
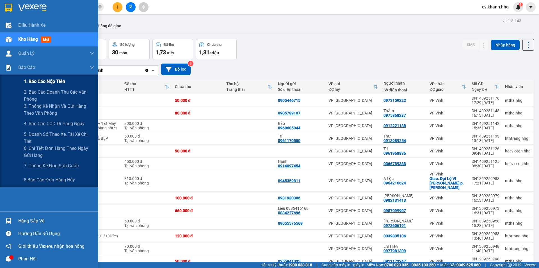
click at [45, 83] on span "1. Báo cáo nộp tiền" at bounding box center [44, 81] width 41 height 7
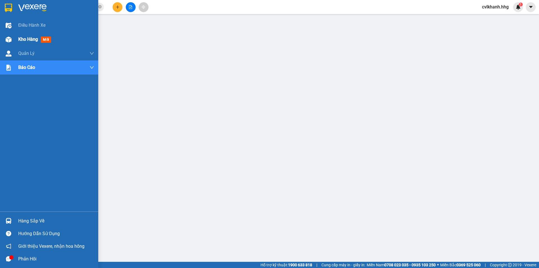
click at [15, 42] on div "Kho hàng mới" at bounding box center [49, 39] width 98 height 14
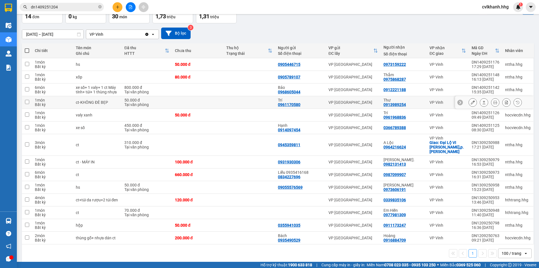
scroll to position [37, 0]
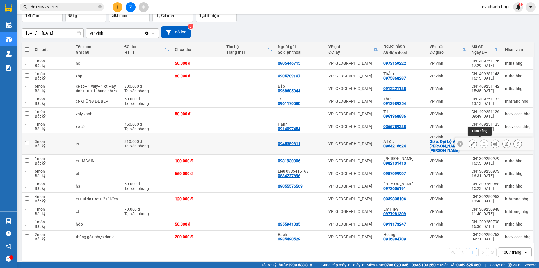
click at [482, 142] on icon at bounding box center [484, 144] width 4 height 4
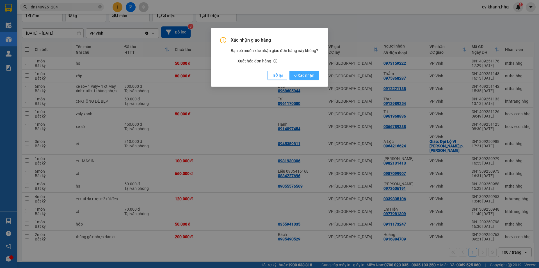
click at [302, 73] on span "Xác nhận" at bounding box center [304, 75] width 21 height 6
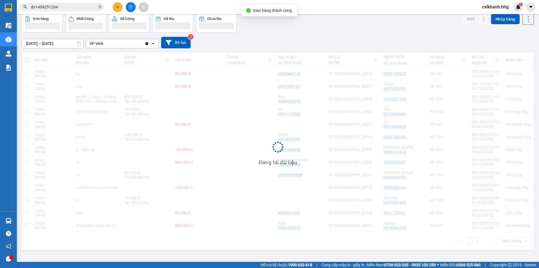
scroll to position [26, 0]
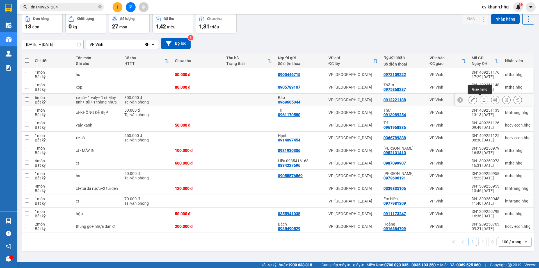
click at [483, 99] on icon at bounding box center [484, 99] width 3 height 3
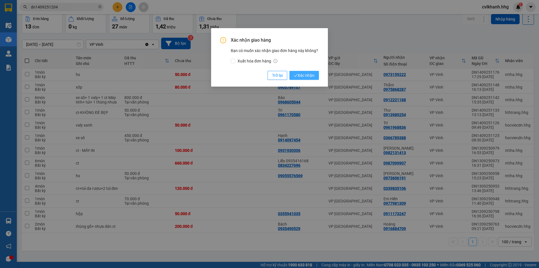
click at [309, 73] on span "Xác nhận" at bounding box center [304, 75] width 21 height 6
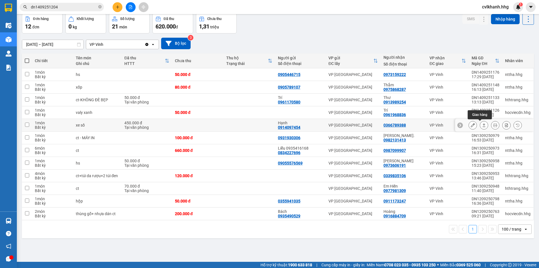
click at [483, 124] on icon at bounding box center [484, 124] width 3 height 3
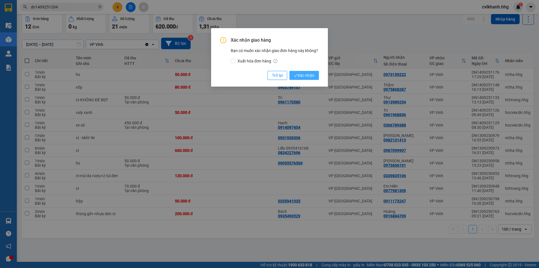
click at [306, 75] on span "Xác nhận" at bounding box center [304, 75] width 21 height 6
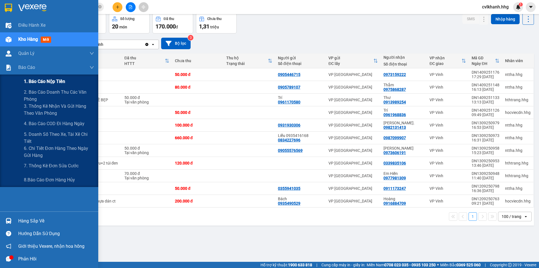
click at [40, 83] on span "1. Báo cáo nộp tiền" at bounding box center [44, 81] width 41 height 7
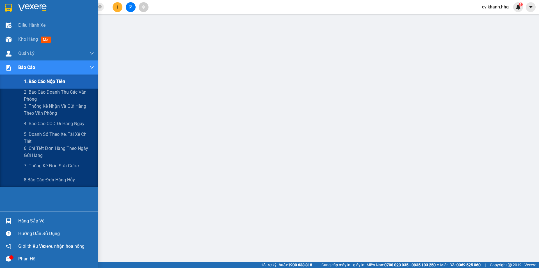
scroll to position [11, 0]
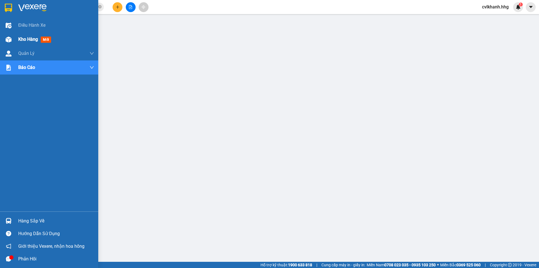
click at [39, 37] on div "Kho hàng mới" at bounding box center [35, 39] width 35 height 7
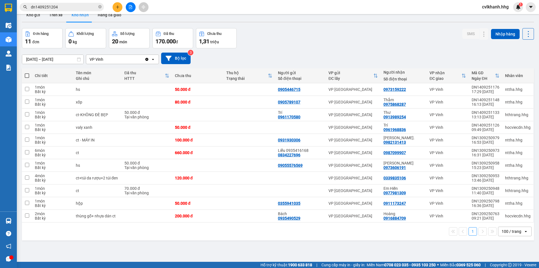
click at [75, 61] on input "[DATE] – [DATE]" at bounding box center [52, 59] width 61 height 9
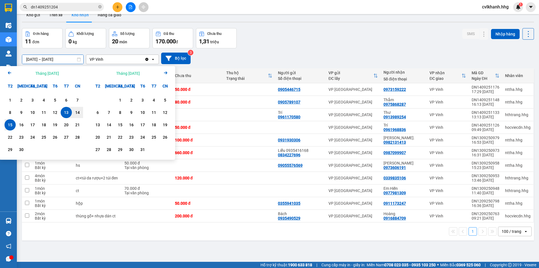
click at [77, 60] on input "[DATE] – [DATE]" at bounding box center [52, 59] width 61 height 9
click at [13, 104] on div "1" at bounding box center [9, 99] width 11 height 11
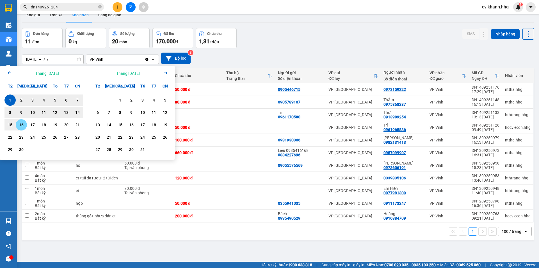
click at [17, 122] on div "16" at bounding box center [21, 124] width 11 height 11
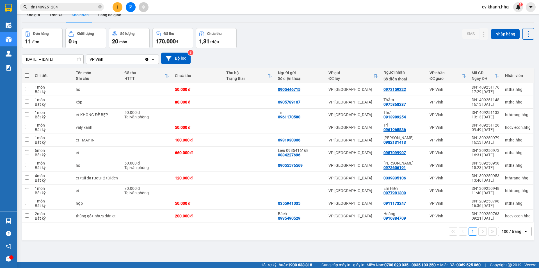
click at [77, 60] on input "[DATE] – [DATE]" at bounding box center [52, 59] width 61 height 9
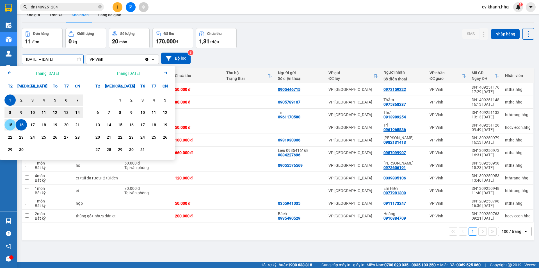
click at [8, 122] on div "15" at bounding box center [10, 124] width 8 height 7
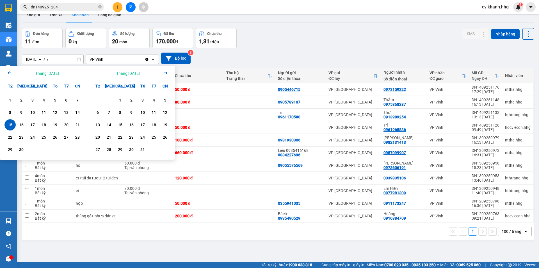
click at [7, 122] on div "15" at bounding box center [10, 124] width 8 height 7
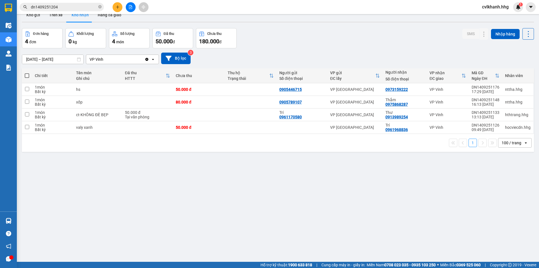
click at [78, 56] on input "[DATE] – [DATE]" at bounding box center [52, 59] width 61 height 9
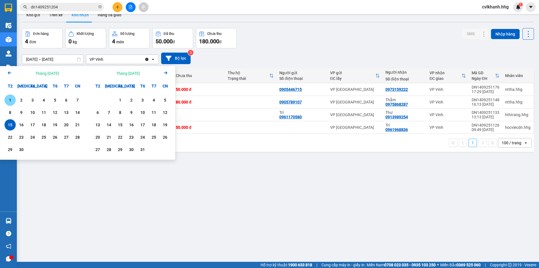
click at [13, 99] on div "1" at bounding box center [10, 100] width 8 height 7
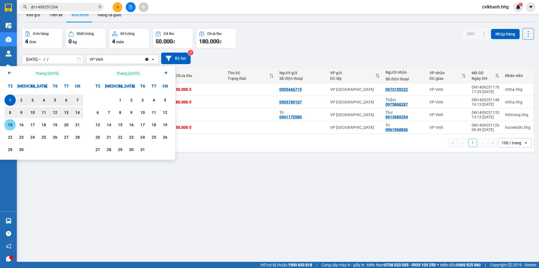
click at [11, 121] on div "15" at bounding box center [9, 124] width 11 height 11
type input "[DATE] – [DATE]"
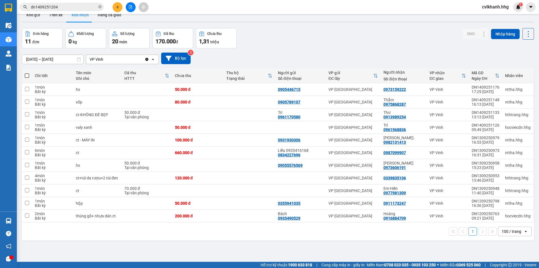
click at [506, 7] on span "cvlkhanh.hhg" at bounding box center [496, 6] width 36 height 7
click at [498, 18] on span "Đăng xuất" at bounding box center [498, 17] width 24 height 6
